Goal: Transaction & Acquisition: Purchase product/service

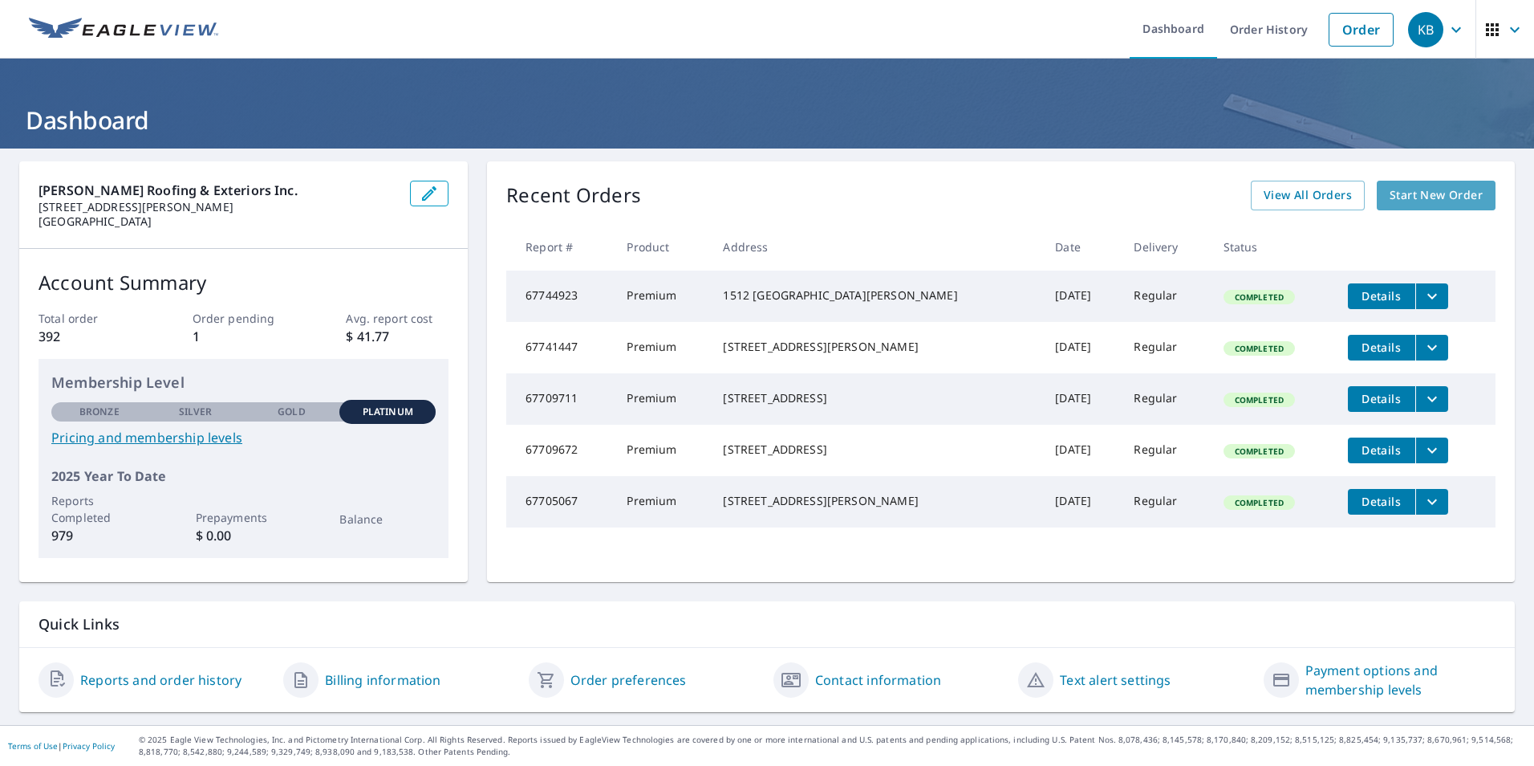
click at [1401, 192] on span "Start New Order" at bounding box center [1436, 195] width 93 height 20
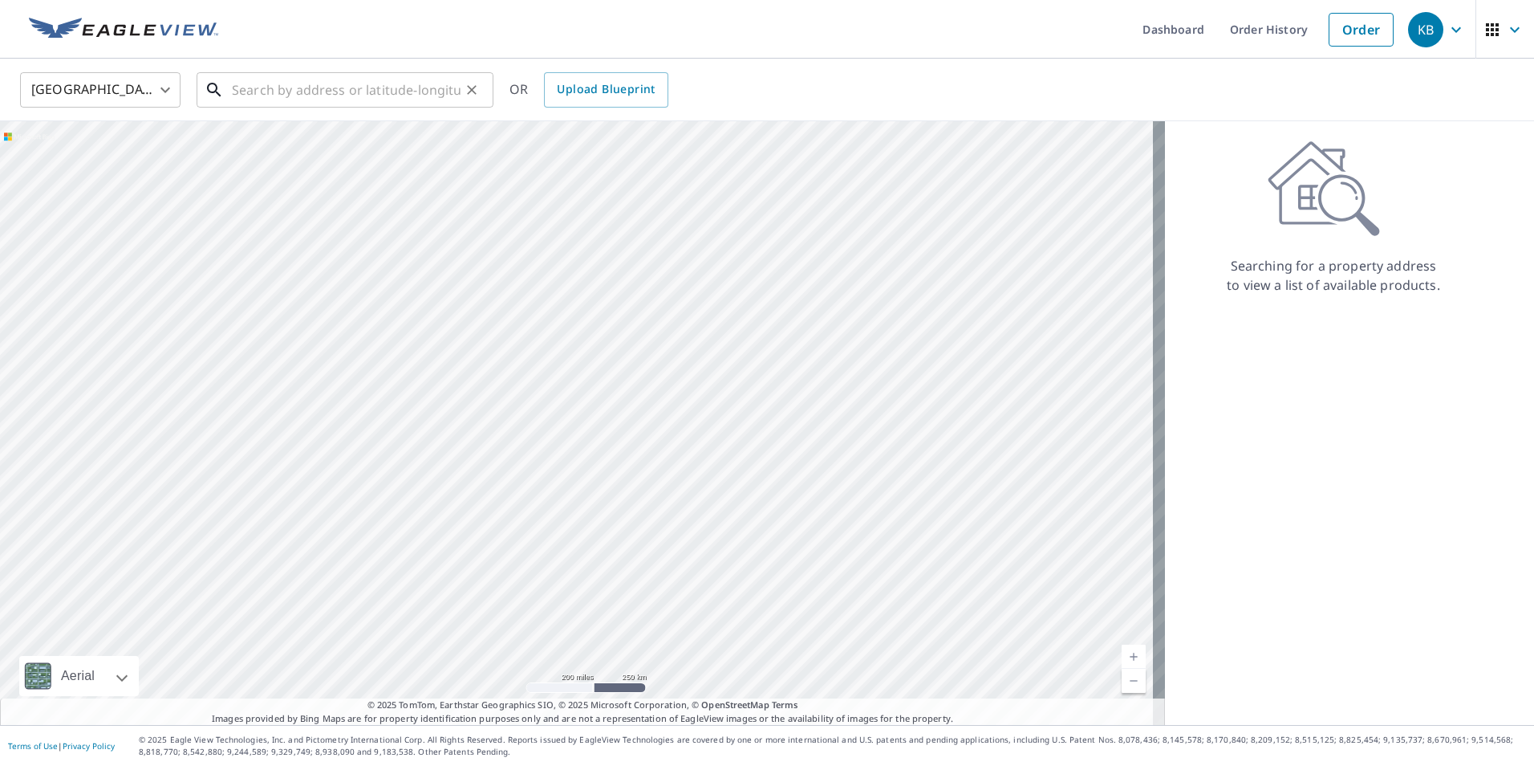
click at [235, 94] on input "text" at bounding box center [346, 89] width 229 height 45
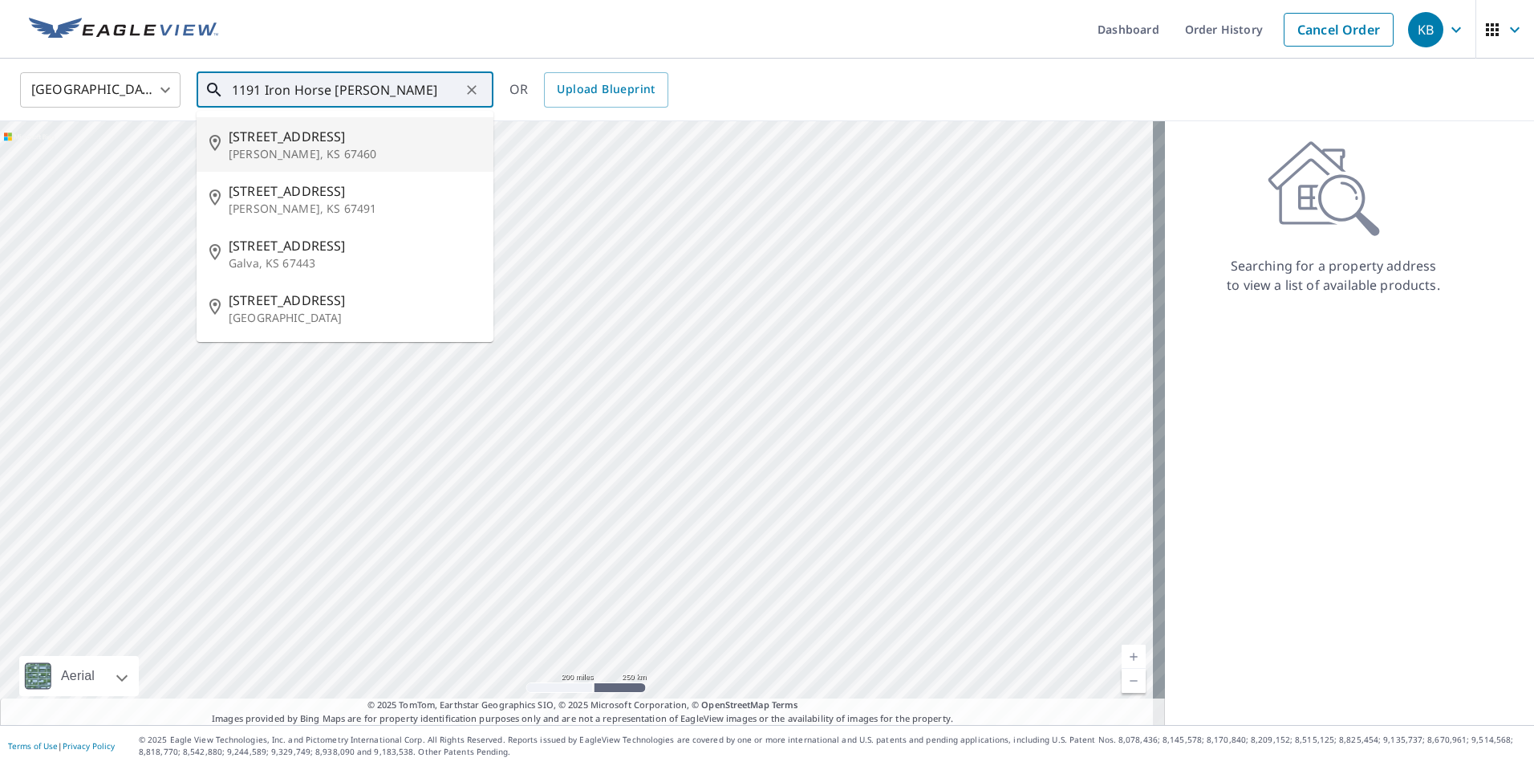
click at [263, 150] on p "[PERSON_NAME], KS 67460" at bounding box center [355, 154] width 252 height 16
type input "[STREET_ADDRESS][PERSON_NAME]"
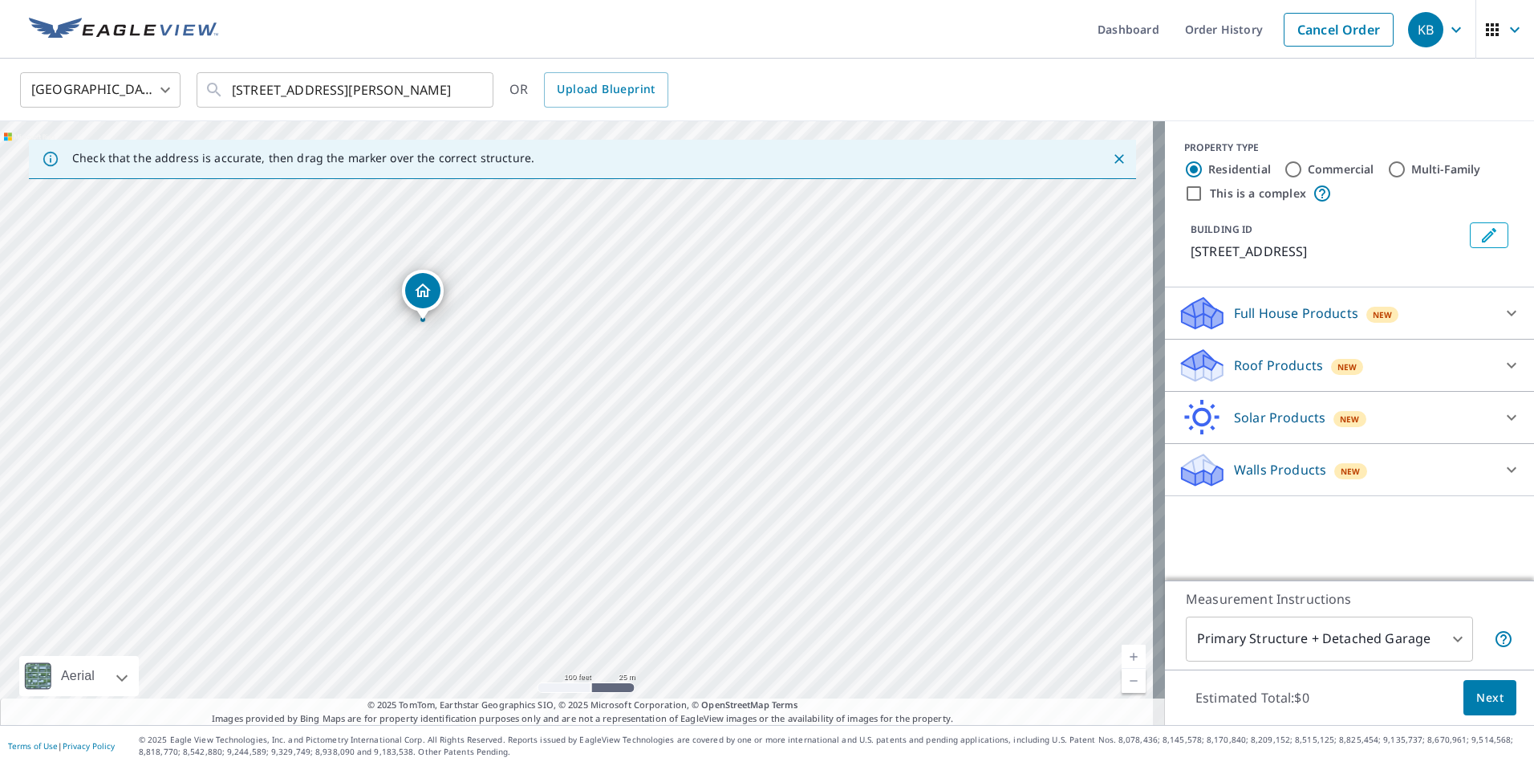
click at [1331, 367] on div "New" at bounding box center [1347, 367] width 33 height 16
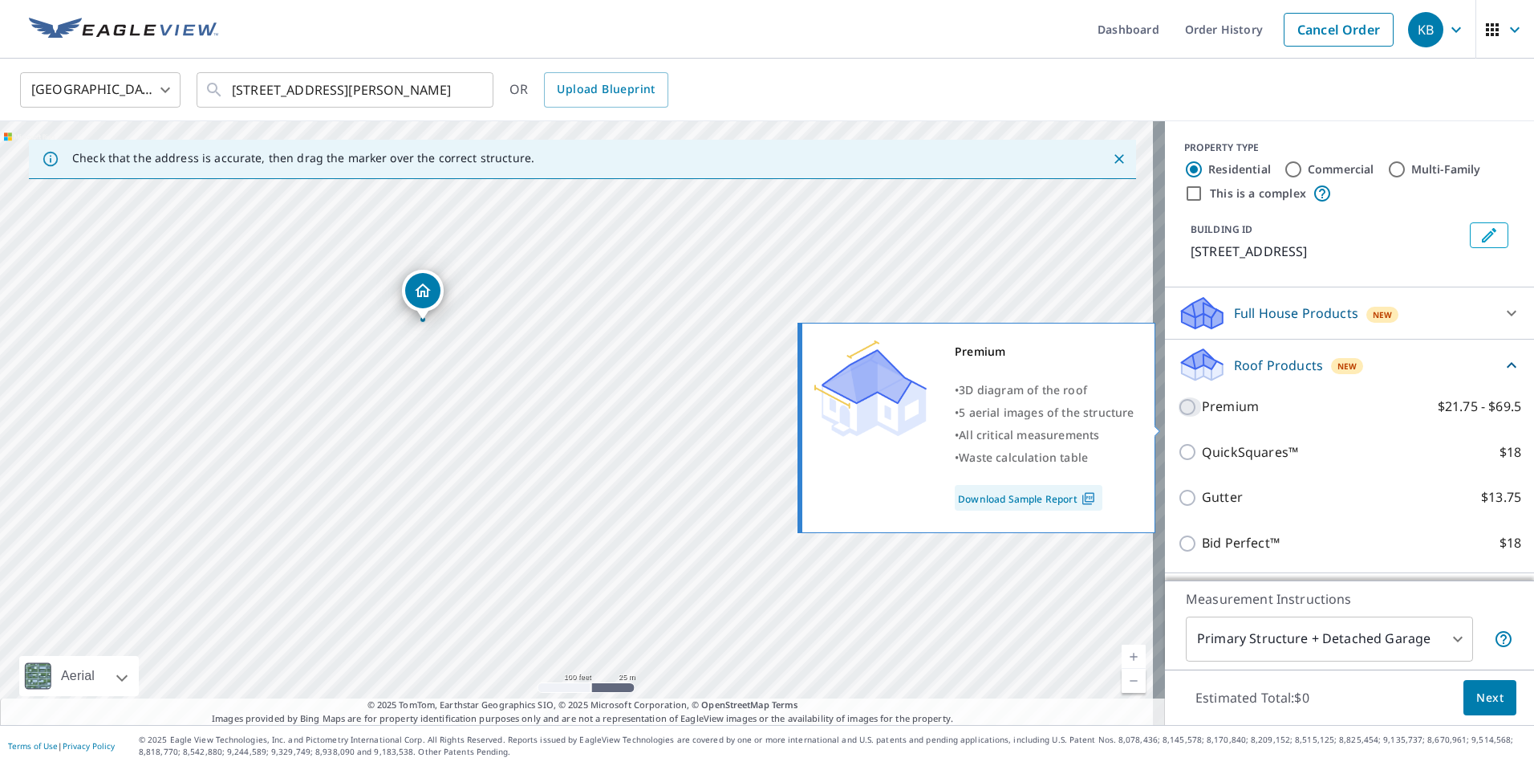
click at [1178, 416] on input "Premium $21.75 - $69.5" at bounding box center [1190, 406] width 24 height 19
checkbox input "true"
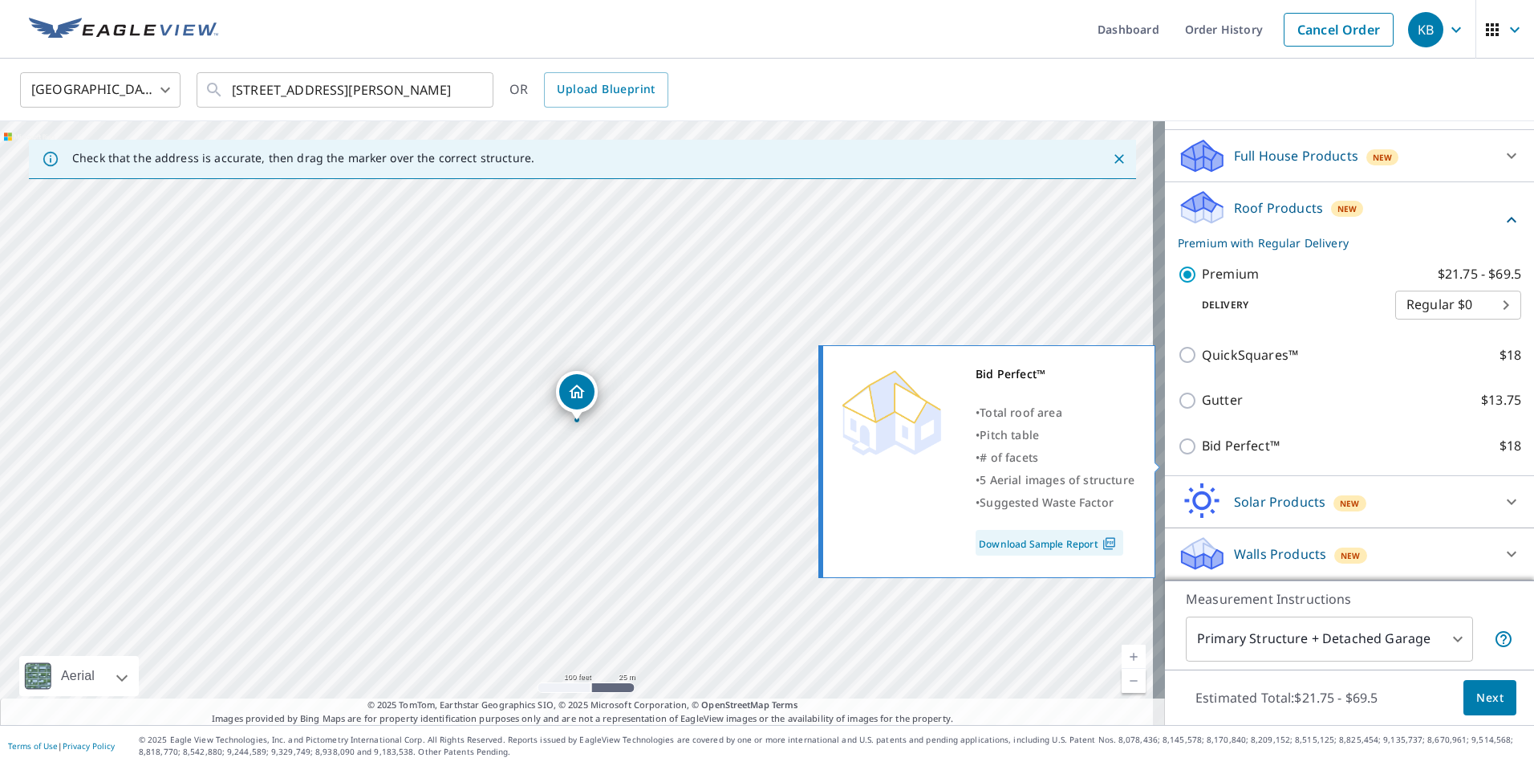
scroll to position [177, 0]
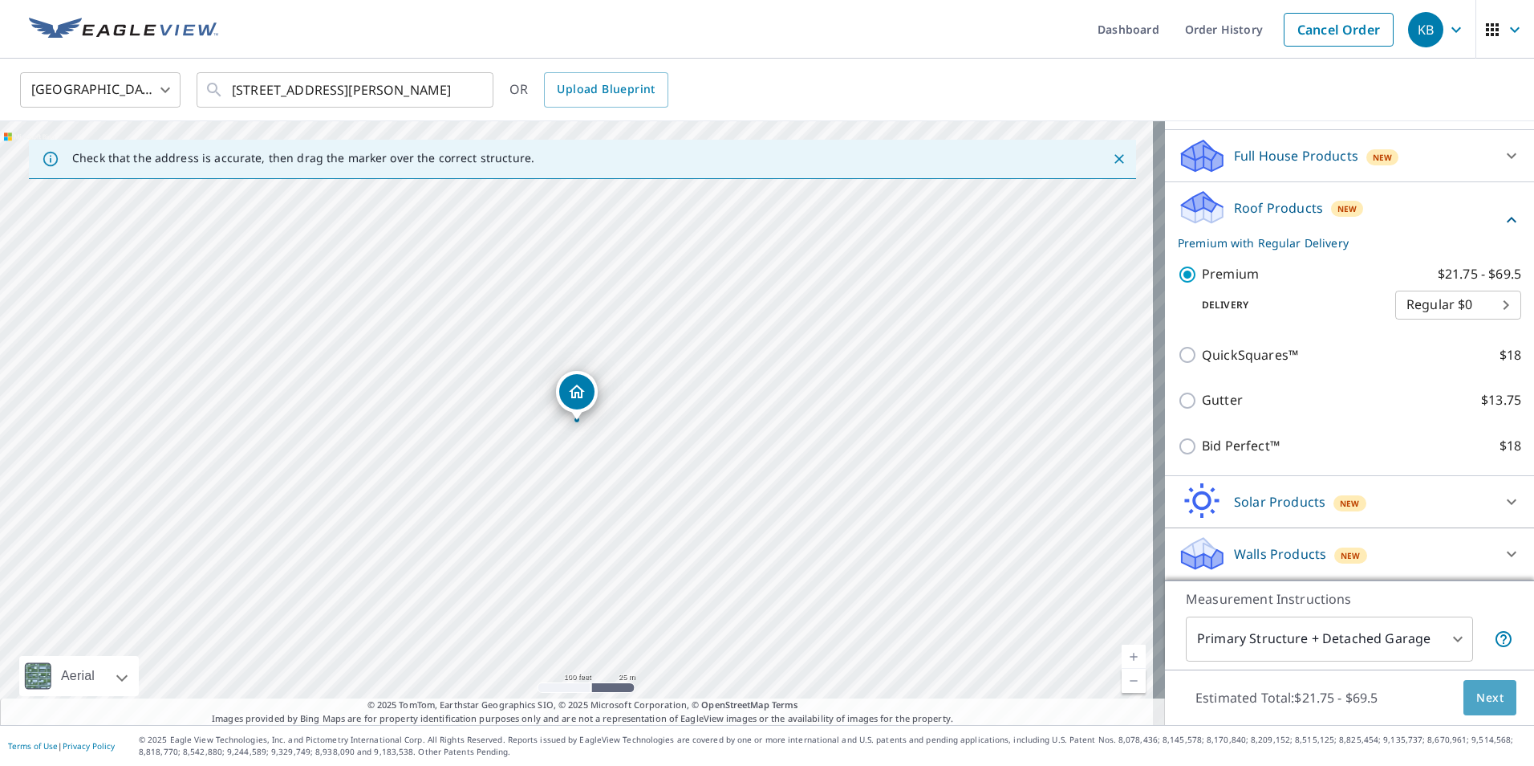
click at [1488, 686] on button "Next" at bounding box center [1490, 698] width 53 height 36
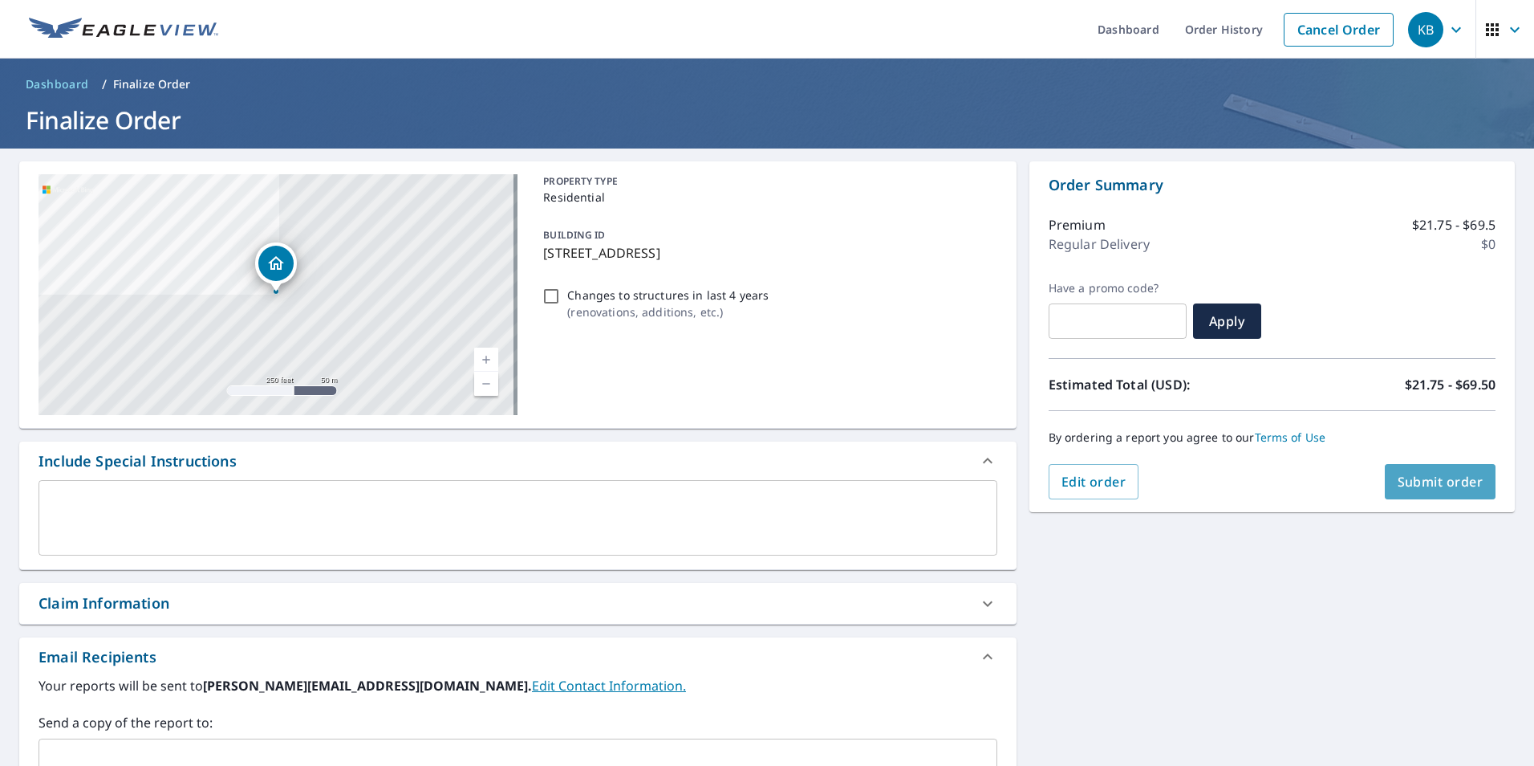
click at [1420, 483] on span "Submit order" at bounding box center [1441, 482] width 86 height 18
checkbox input "true"
